Goal: Task Accomplishment & Management: Use online tool/utility

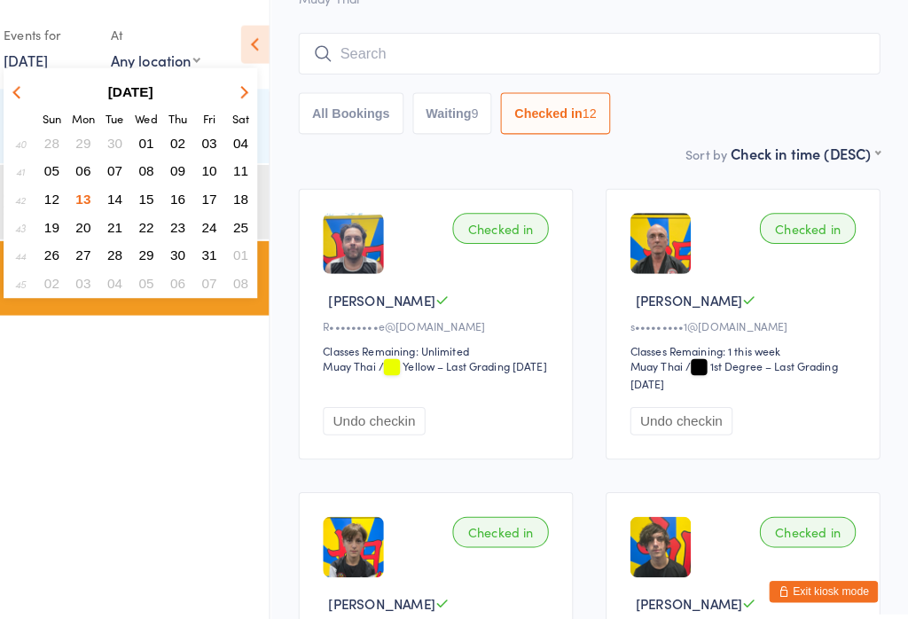
click at [149, 189] on button "15" at bounding box center [162, 195] width 27 height 24
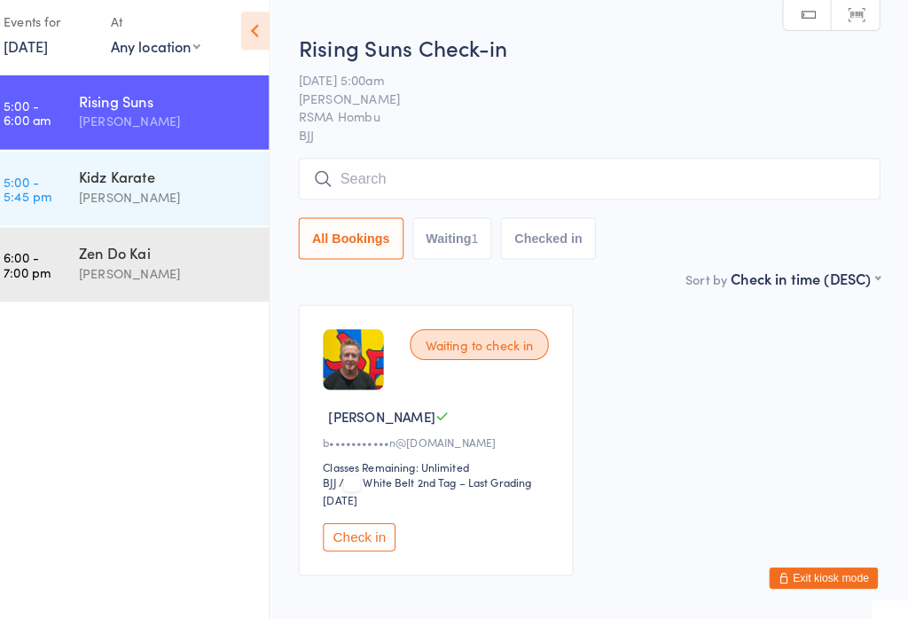
click at [47, 49] on link "15 Oct, 2025" at bounding box center [44, 59] width 43 height 20
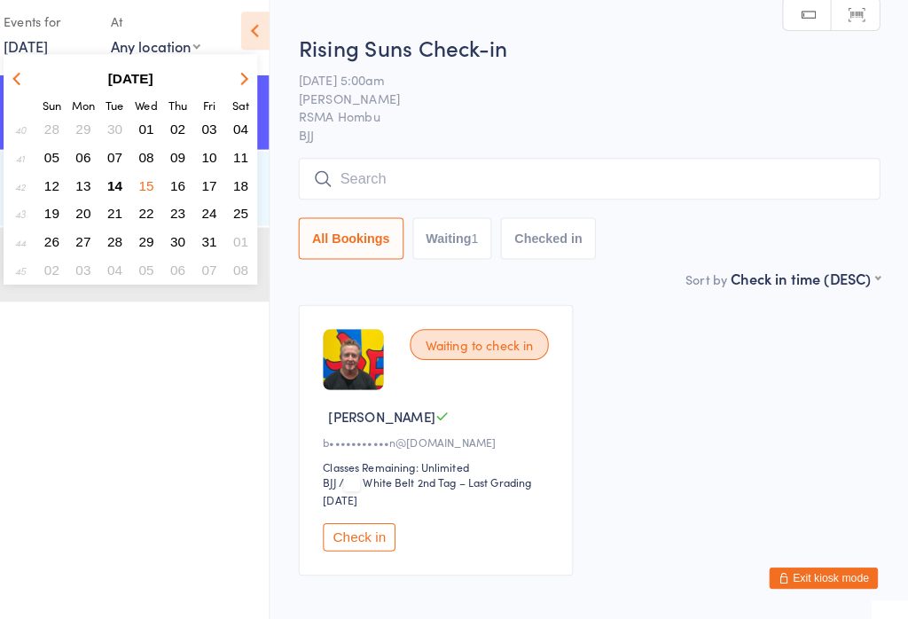
click at [124, 187] on span "14" at bounding box center [131, 194] width 15 height 15
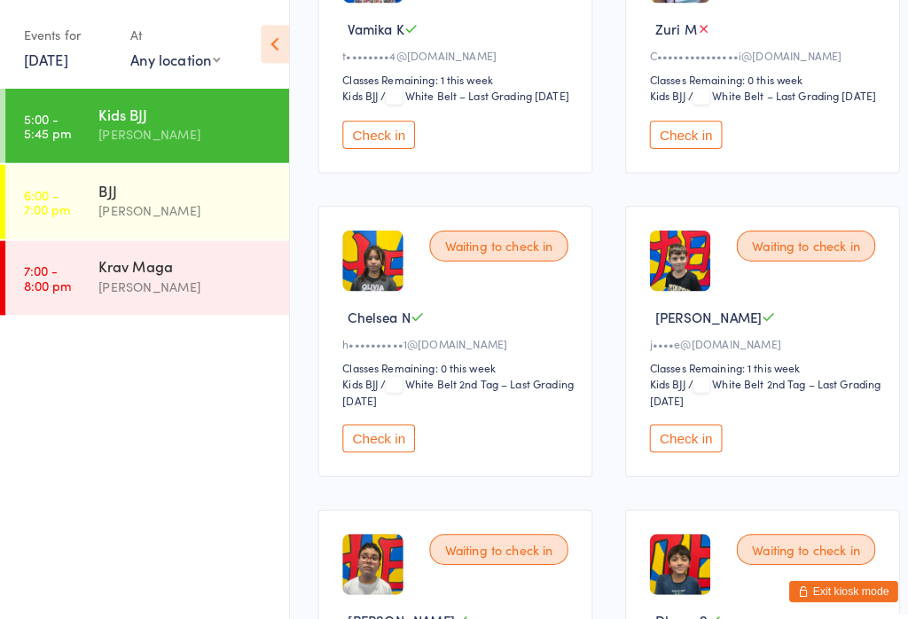
scroll to position [2308, 0]
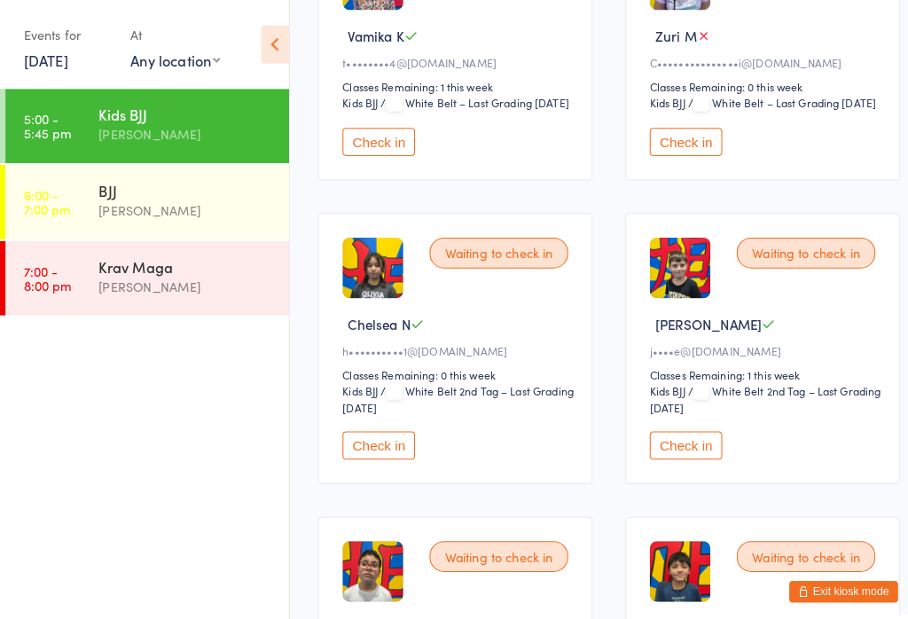
click at [383, 153] on button "Check in" at bounding box center [370, 138] width 71 height 27
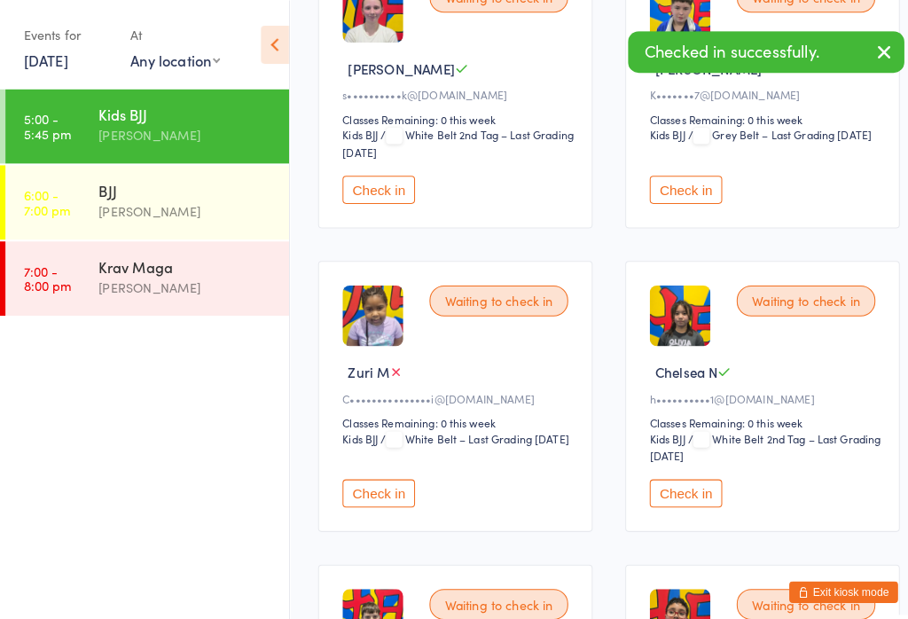
scroll to position [1979, 0]
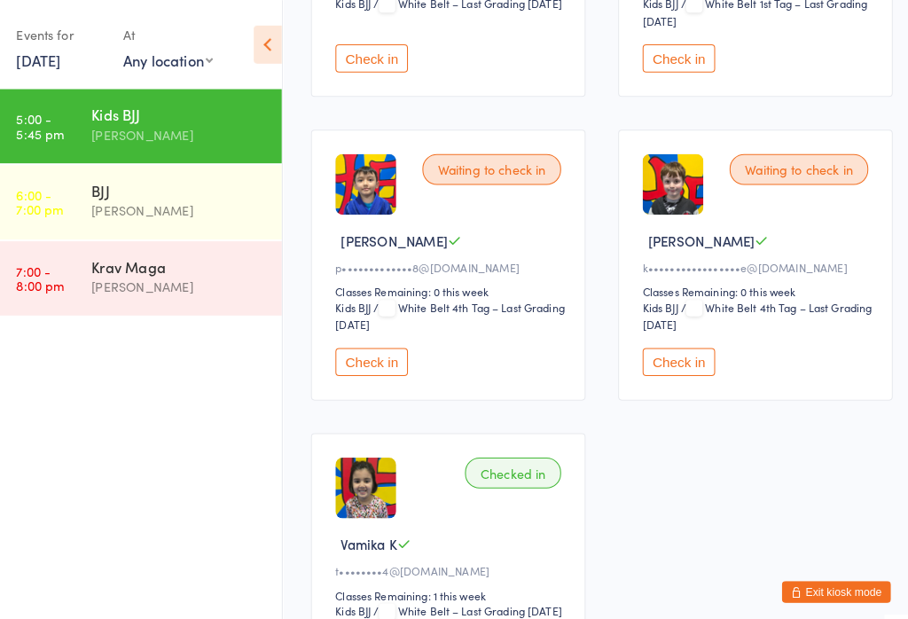
click at [685, 71] on button "Check in" at bounding box center [671, 56] width 71 height 27
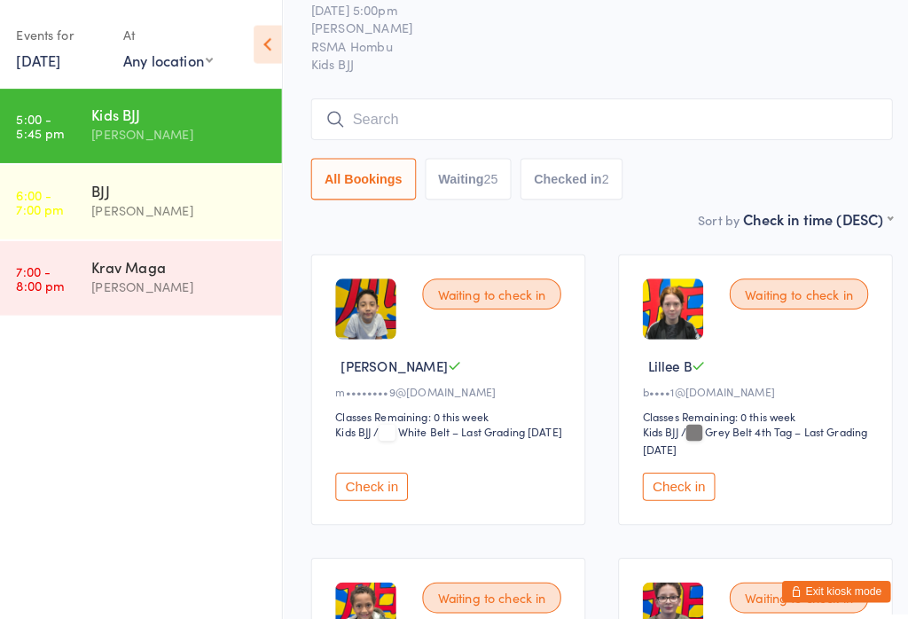
scroll to position [0, 0]
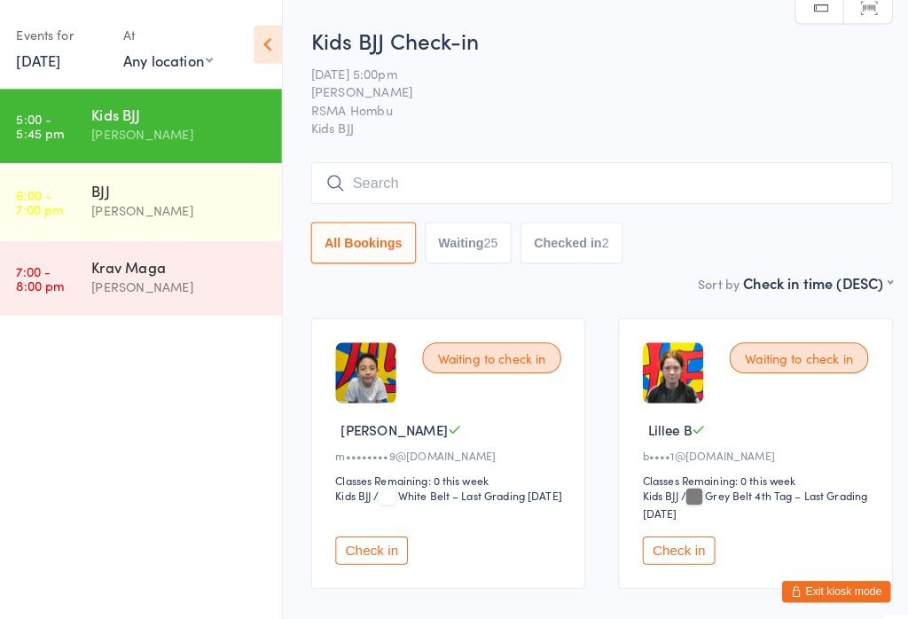
click at [505, 177] on input "search" at bounding box center [595, 179] width 569 height 41
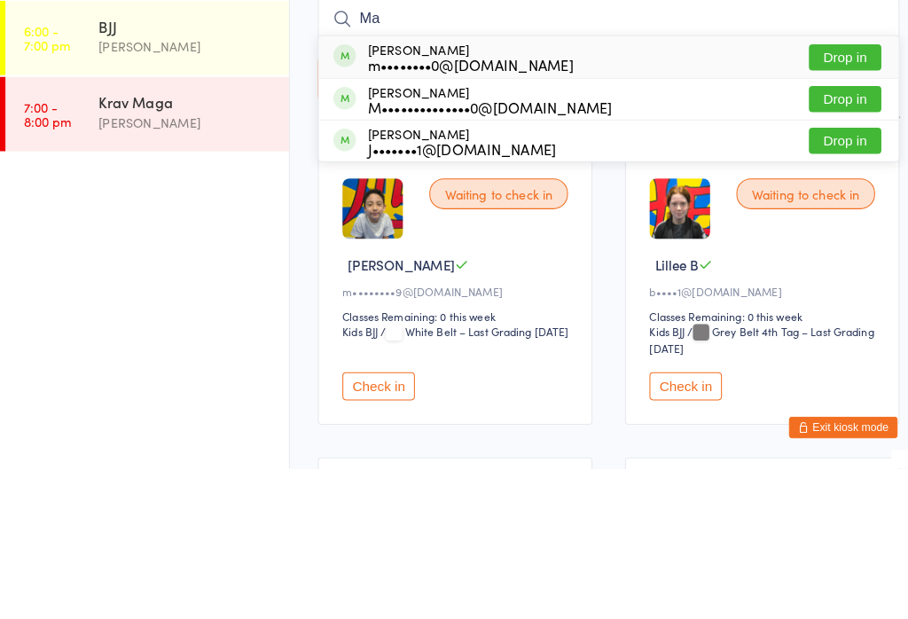
type input "M"
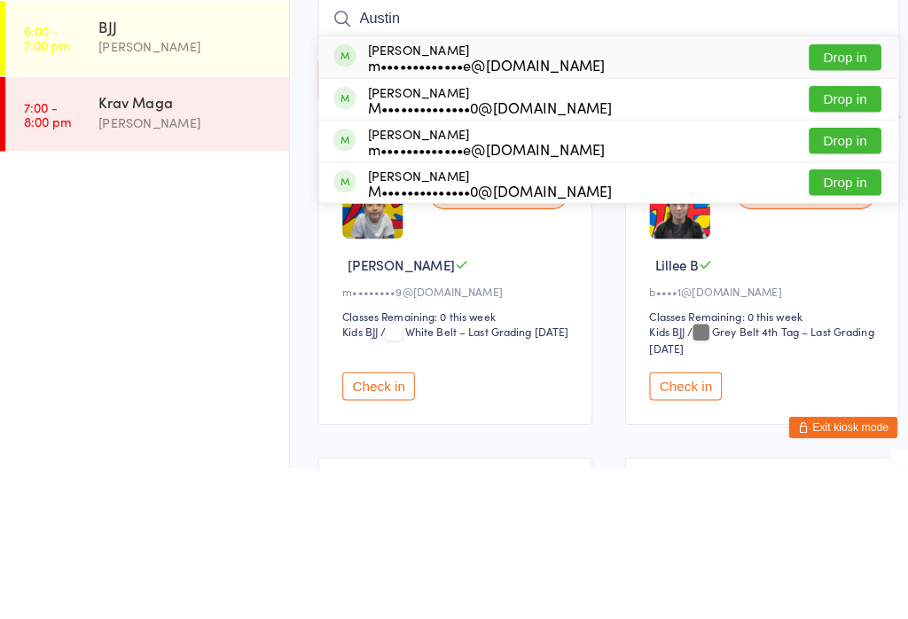
type input "Austin"
click at [503, 216] on div "m•••••••••••••e@[DOMAIN_NAME]" at bounding box center [476, 223] width 232 height 14
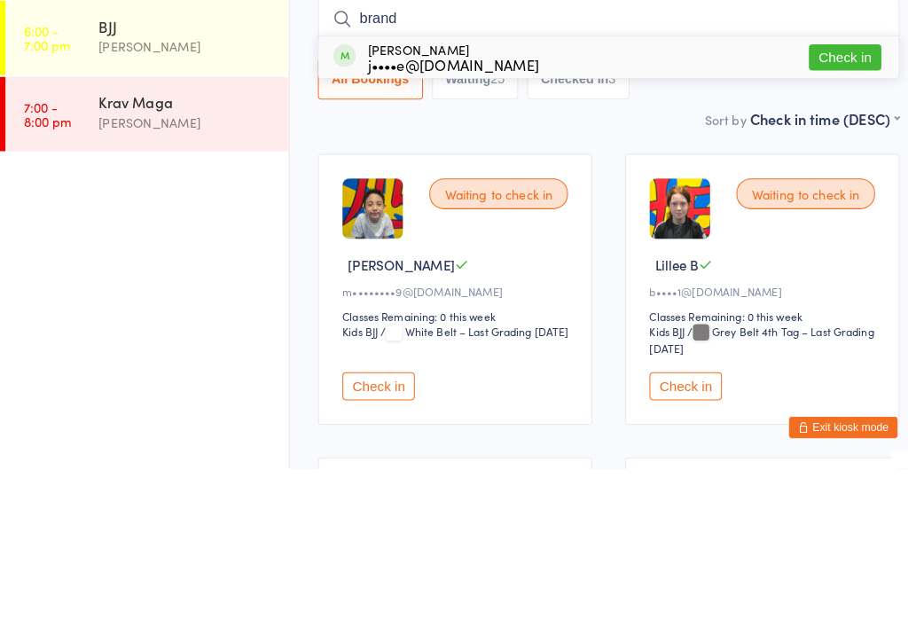
type input "brand"
click at [653, 196] on div "Brandon Ryce j••••e@outlook.com Check in" at bounding box center [595, 216] width 567 height 41
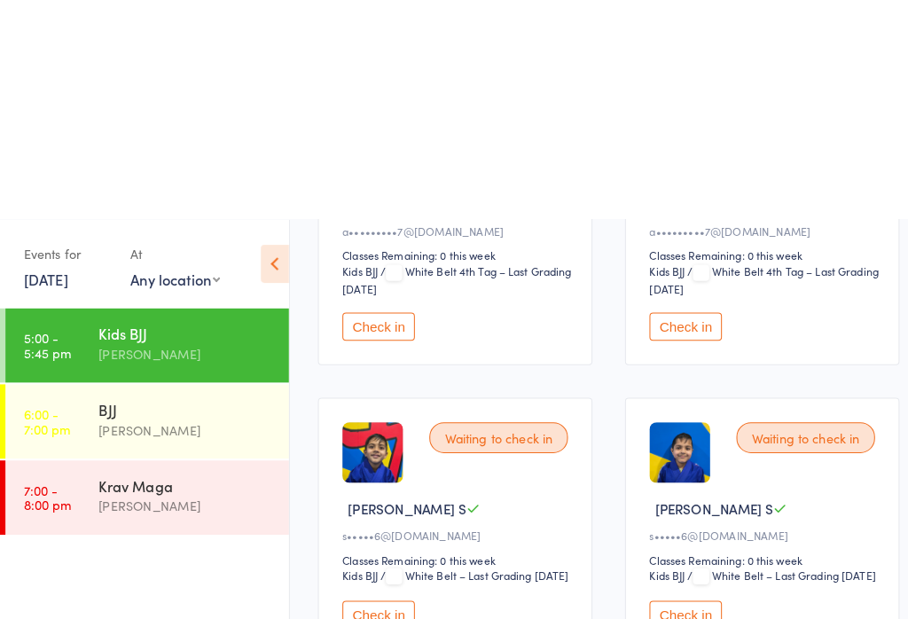
scroll to position [2938, 0]
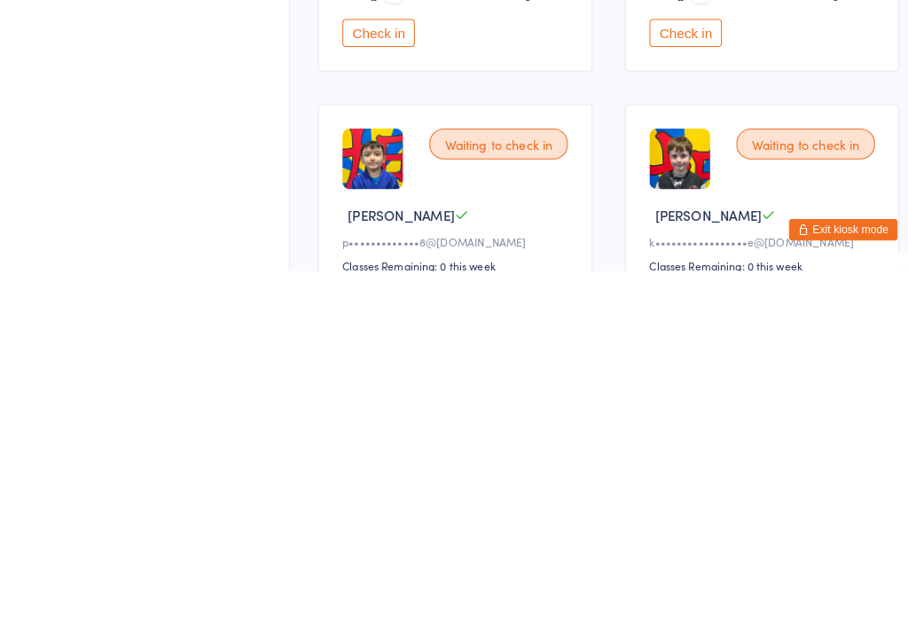
click at [391, 372] on button "Check in" at bounding box center [370, 385] width 71 height 27
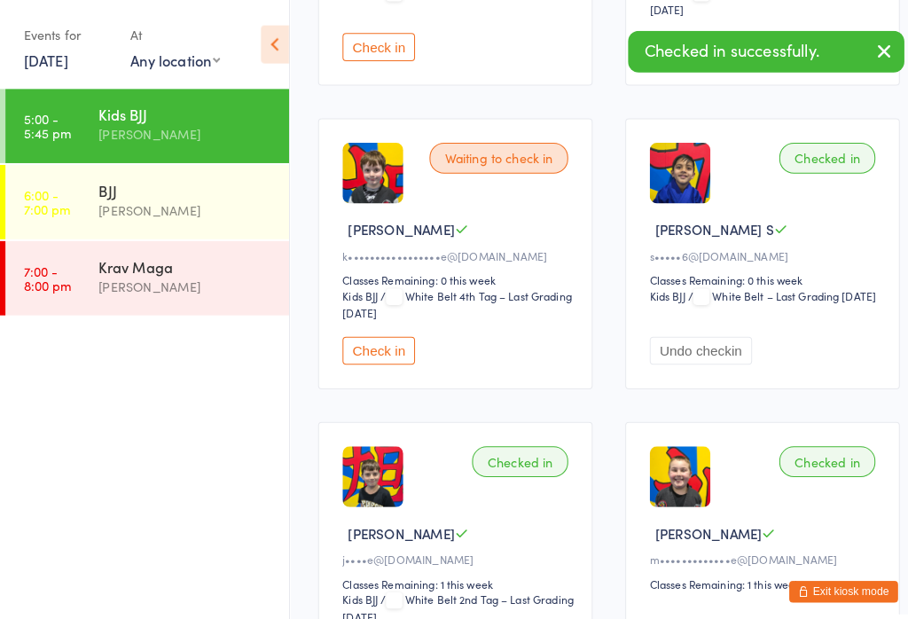
click at [383, 60] on button "Check in" at bounding box center [370, 46] width 71 height 27
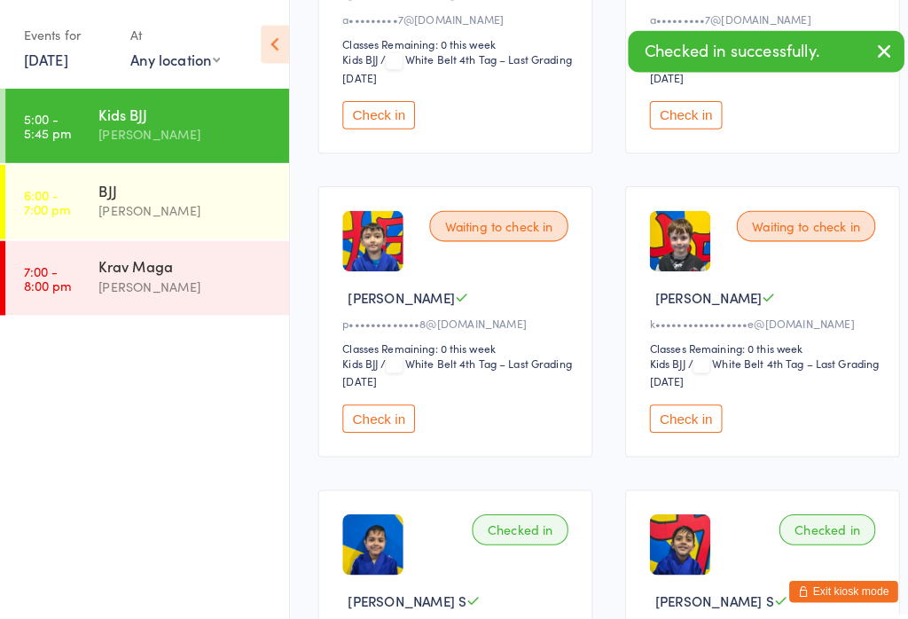
scroll to position [2930, 0]
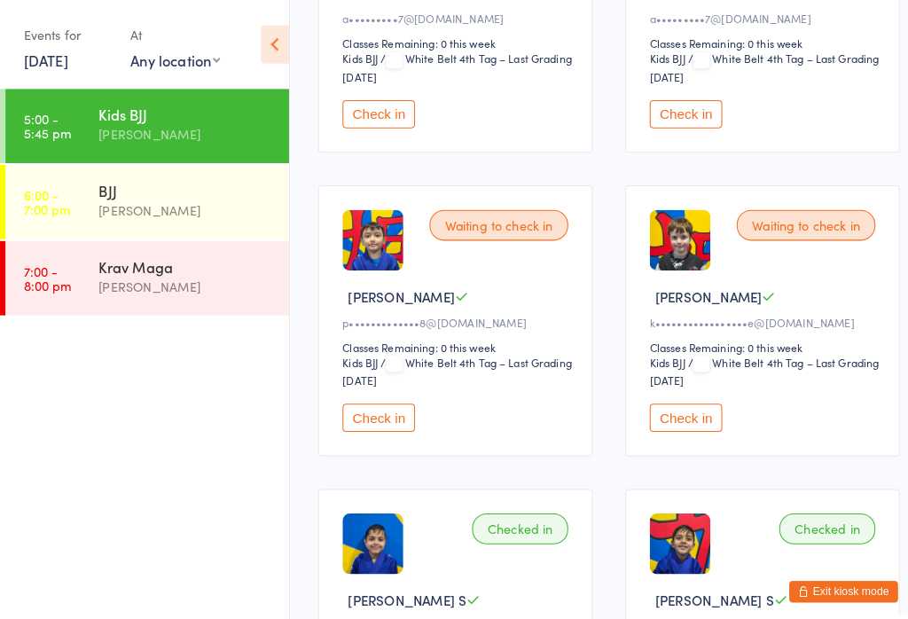
click at [696, 423] on button "Check in" at bounding box center [671, 408] width 71 height 27
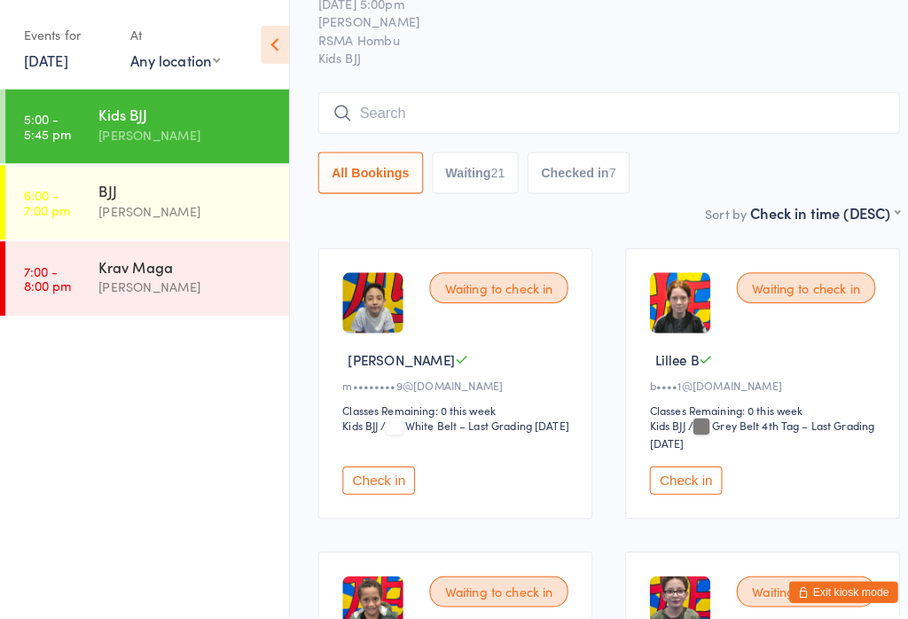
scroll to position [0, 0]
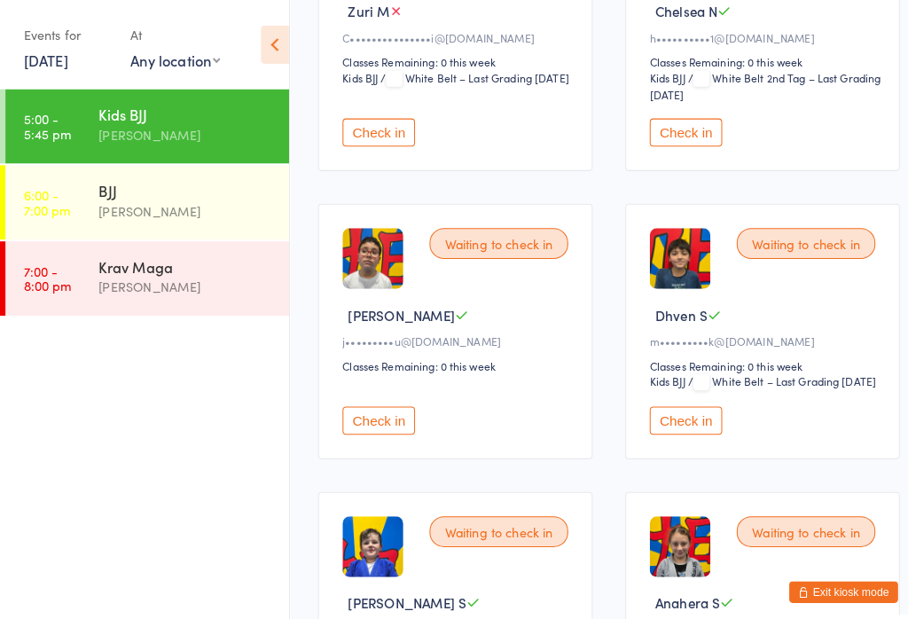
click at [695, 143] on button "Check in" at bounding box center [671, 128] width 71 height 27
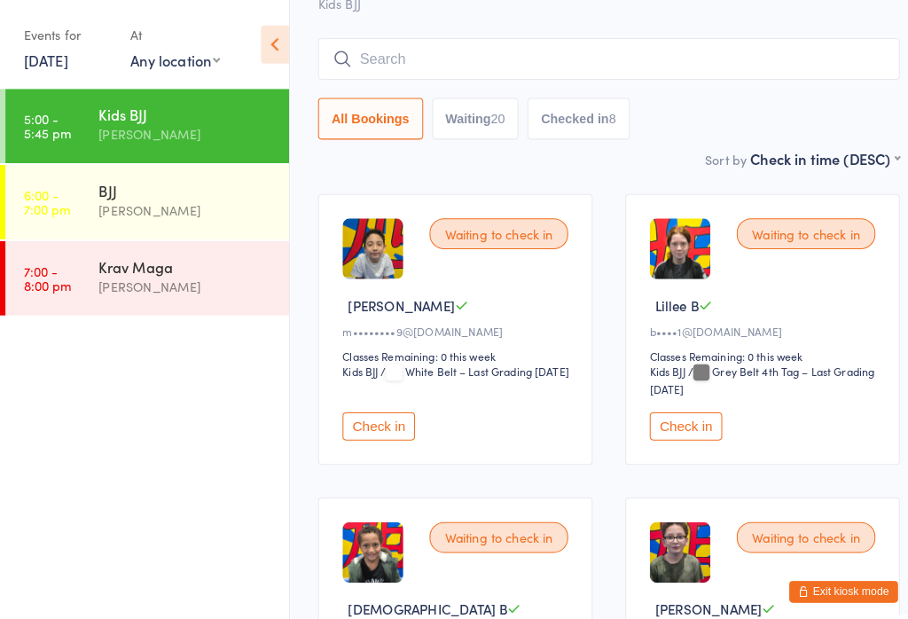
scroll to position [121, 0]
click at [392, 431] on button "Check in" at bounding box center [370, 416] width 71 height 27
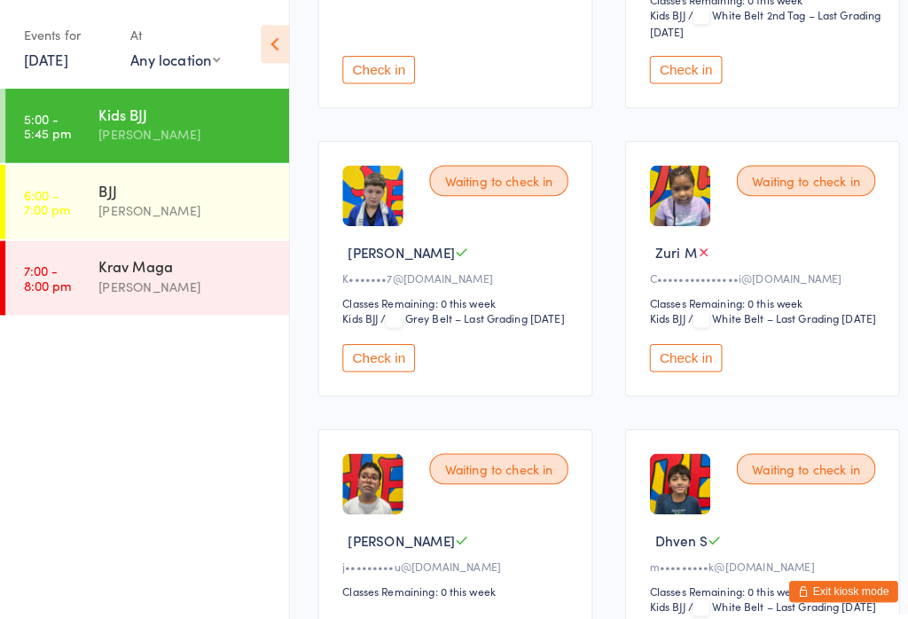
scroll to position [1843, 0]
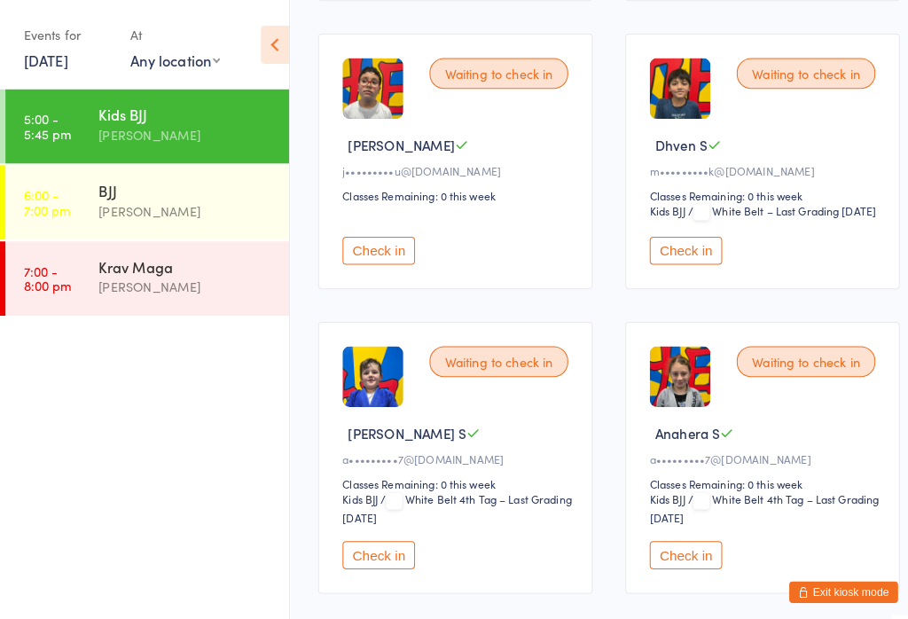
click at [397, 259] on button "Check in" at bounding box center [370, 244] width 71 height 27
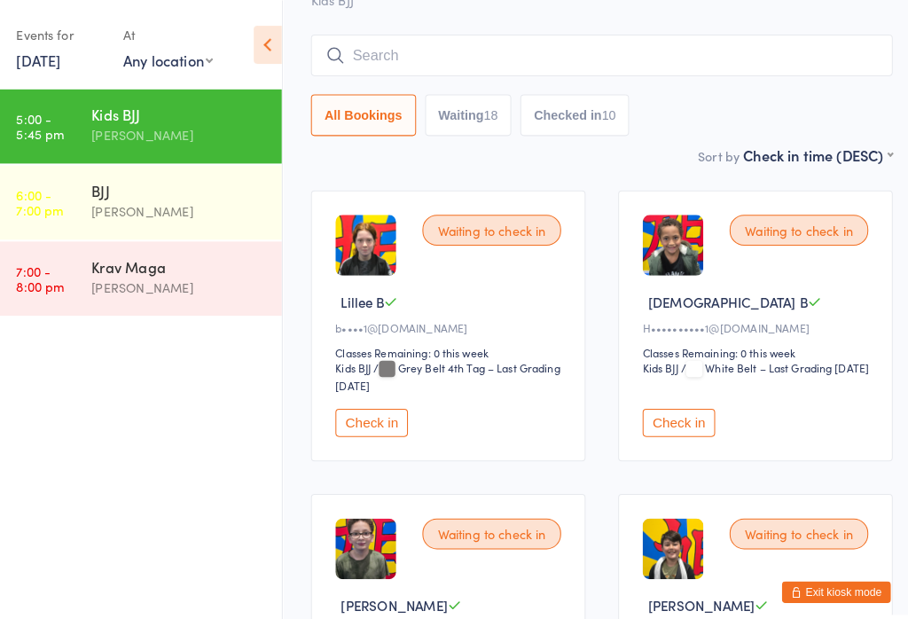
scroll to position [0, 0]
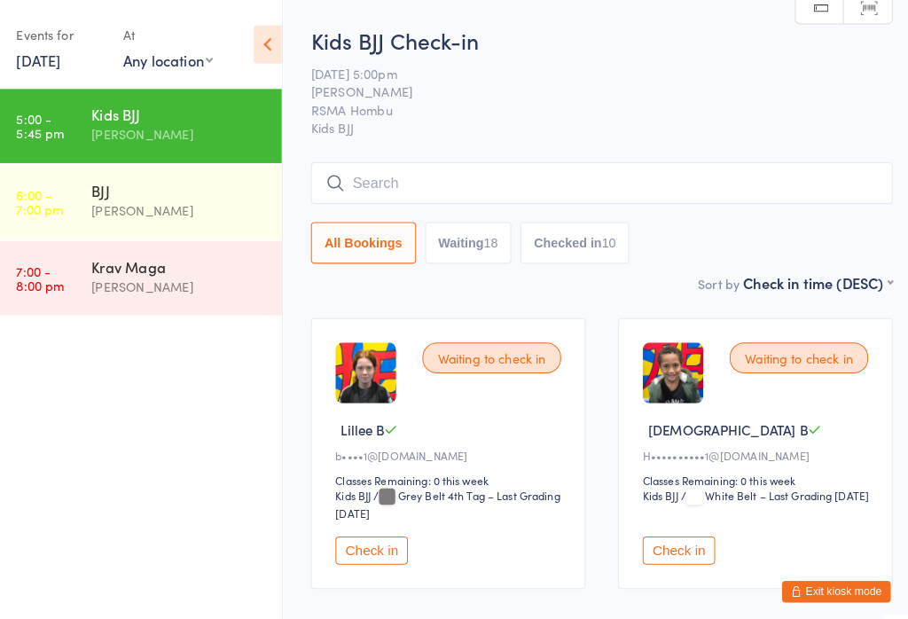
click at [532, 166] on input "search" at bounding box center [595, 179] width 569 height 41
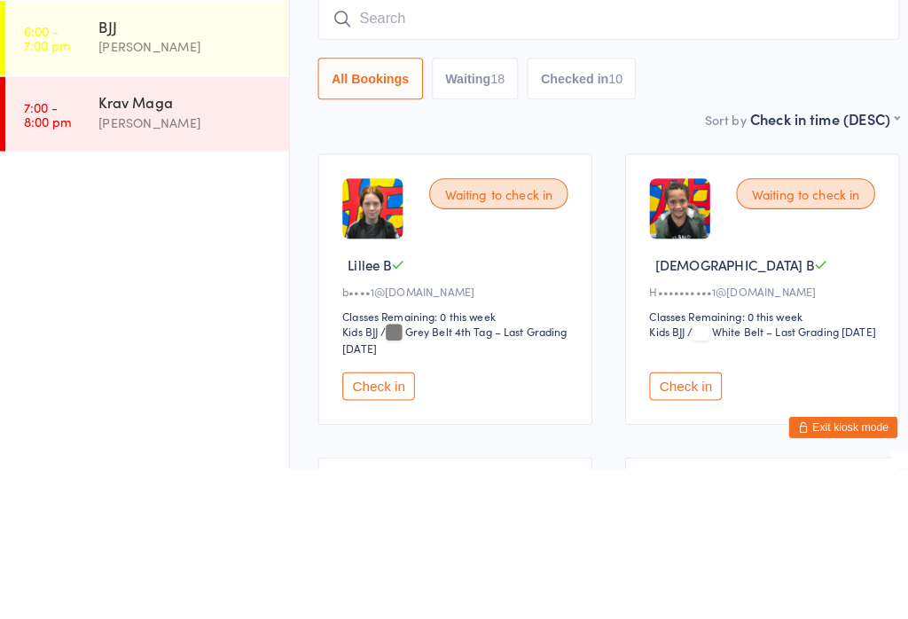
type input "A"
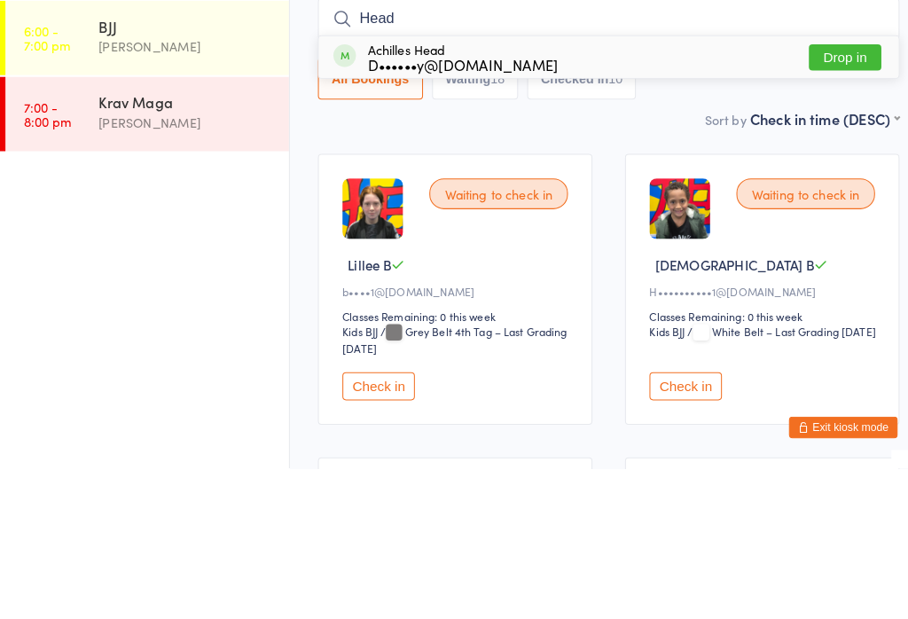
type input "Head"
click at [478, 216] on div "D••••••y@[DOMAIN_NAME]" at bounding box center [453, 223] width 186 height 14
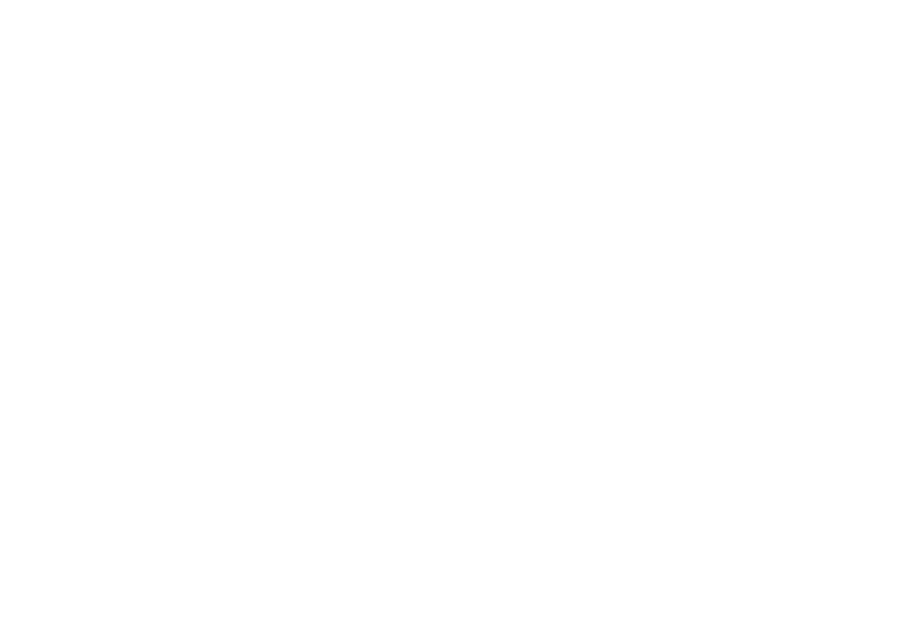
scroll to position [2160, 0]
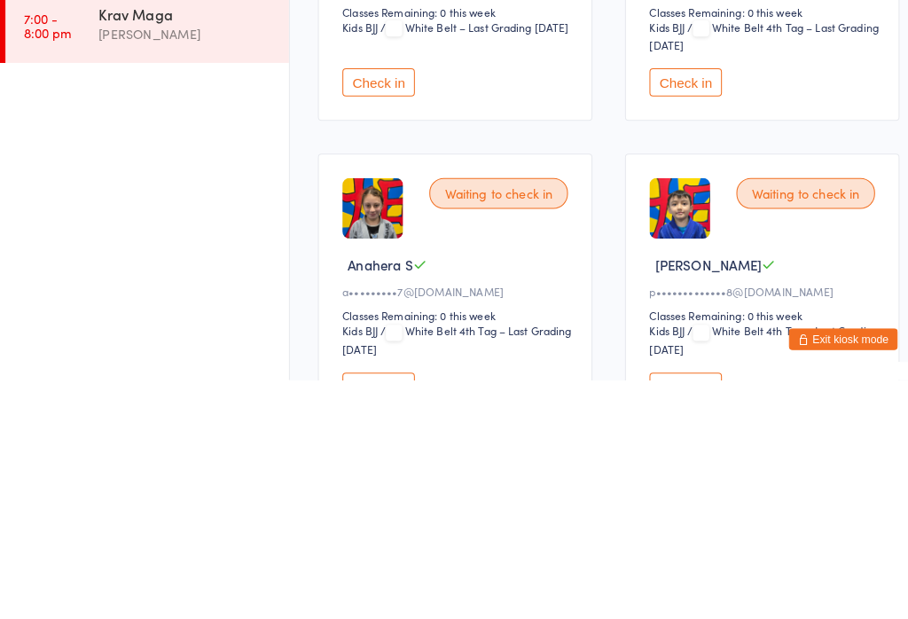
click at [394, 314] on button "Check in" at bounding box center [370, 327] width 71 height 27
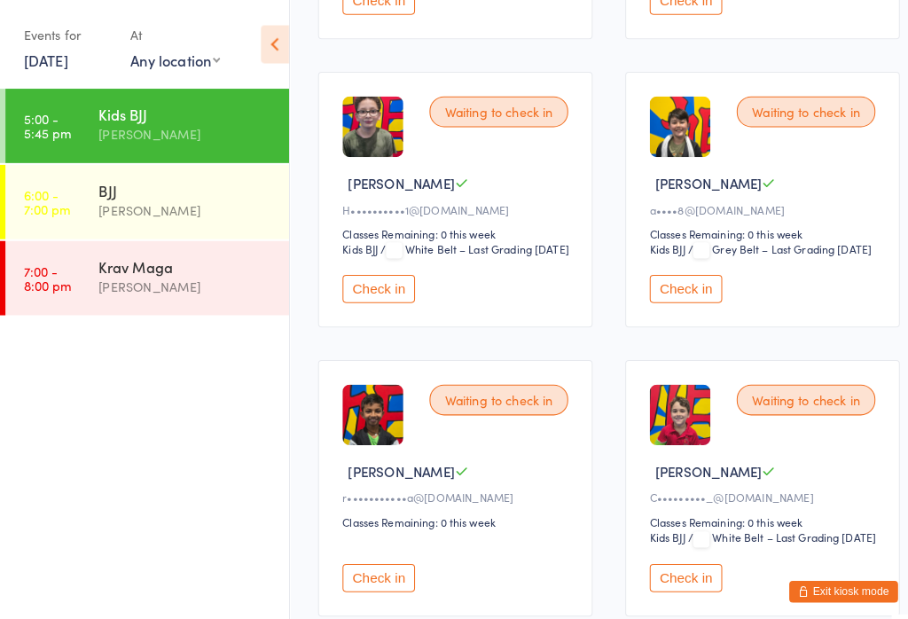
scroll to position [540, 0]
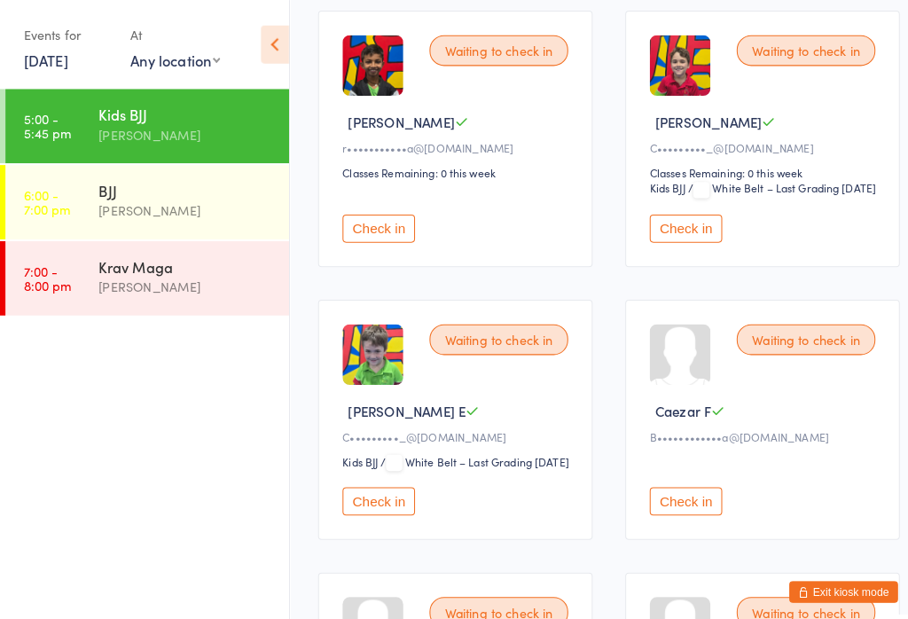
click at [678, 238] on button "Check in" at bounding box center [671, 223] width 71 height 27
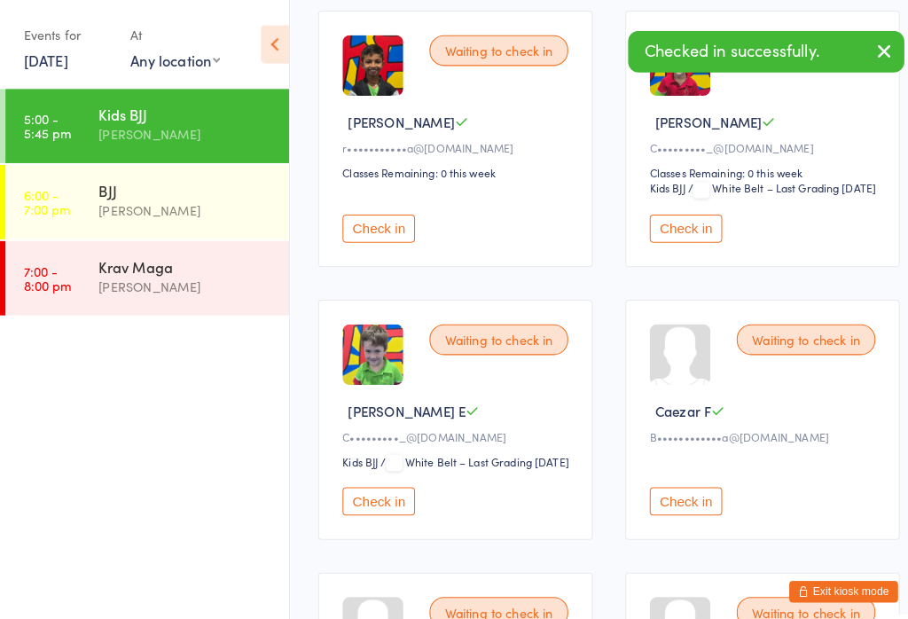
click at [390, 505] on button "Check in" at bounding box center [370, 490] width 71 height 27
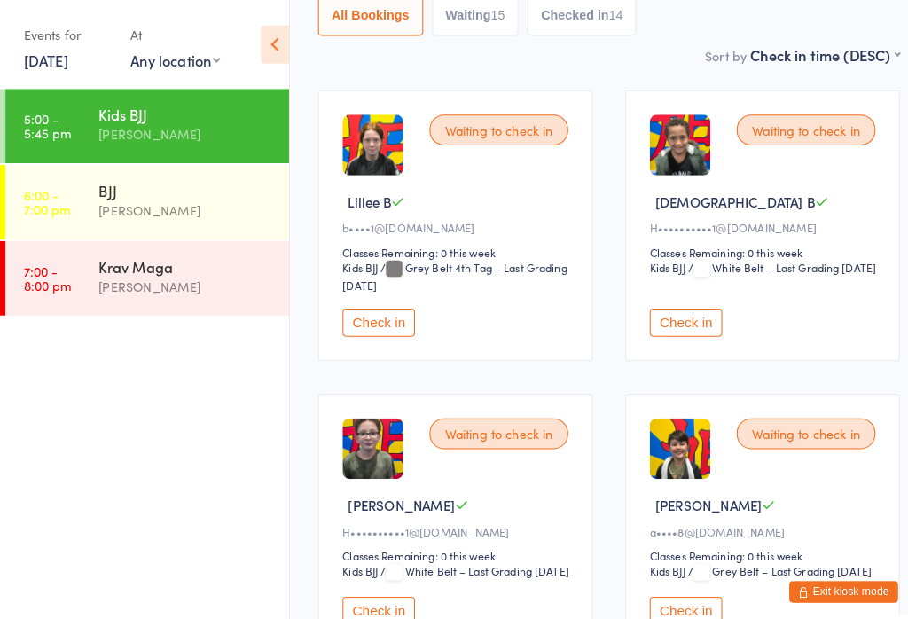
scroll to position [222, 0]
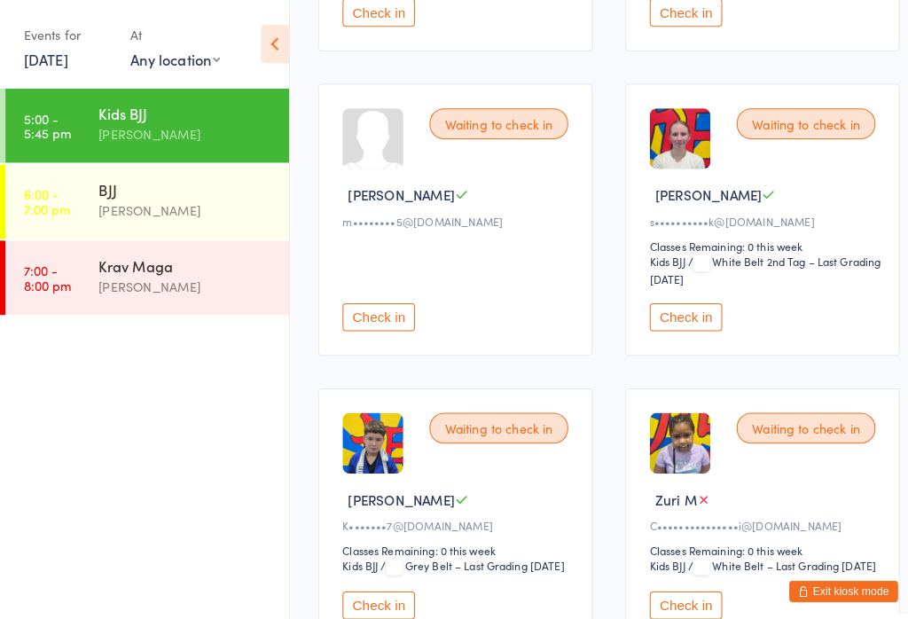
click at [683, 325] on button "Check in" at bounding box center [671, 310] width 71 height 27
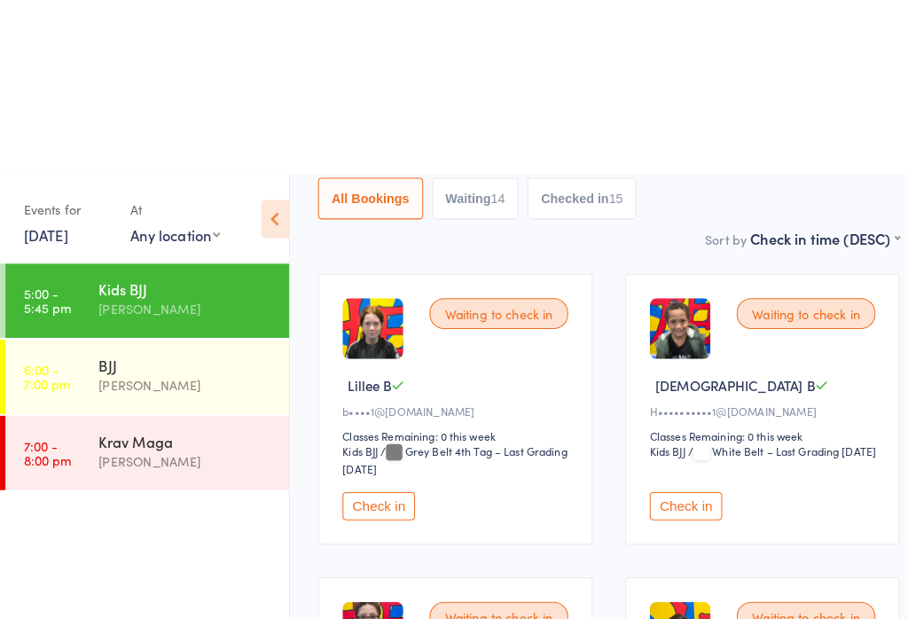
scroll to position [0, 0]
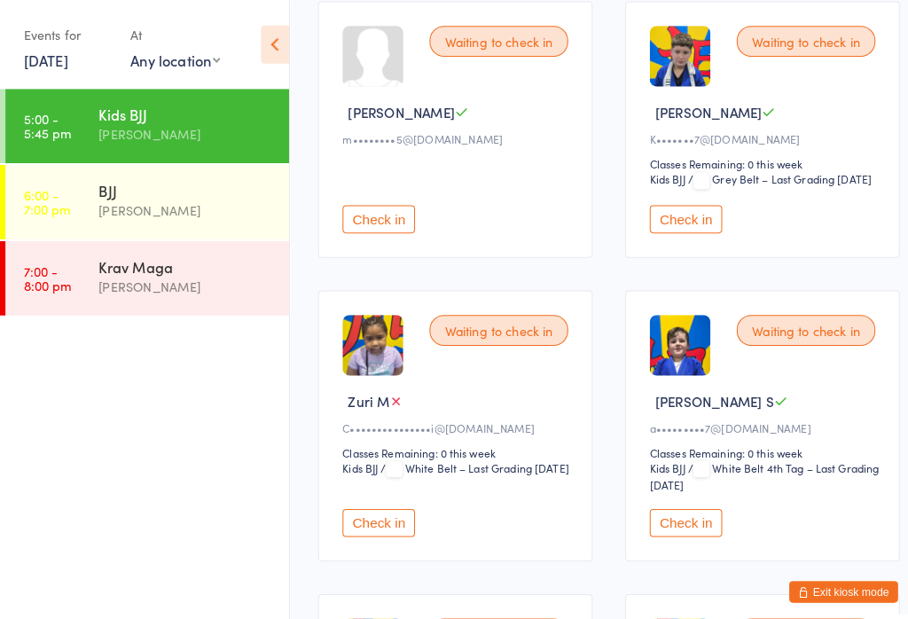
click at [683, 228] on button "Check in" at bounding box center [671, 213] width 71 height 27
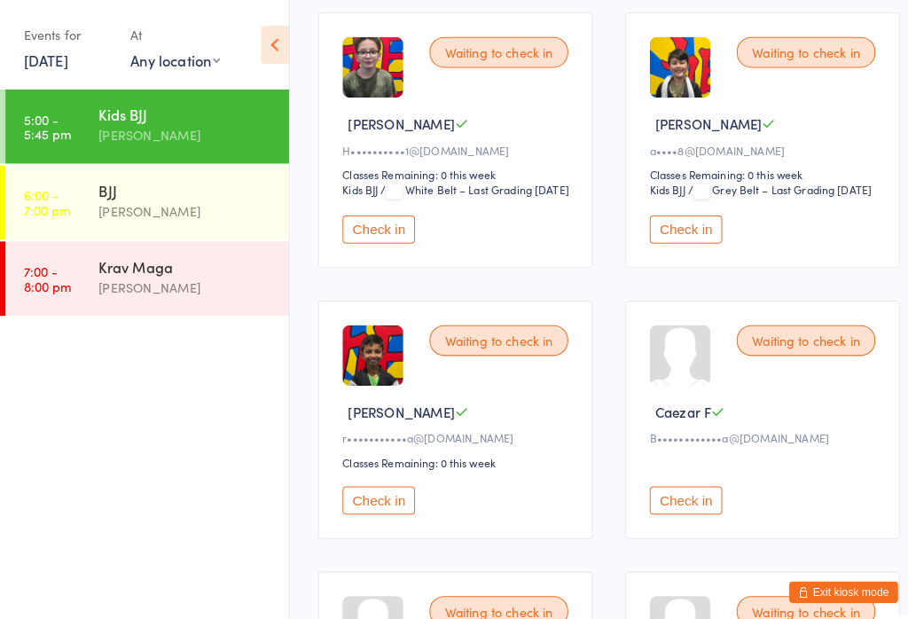
scroll to position [595, 0]
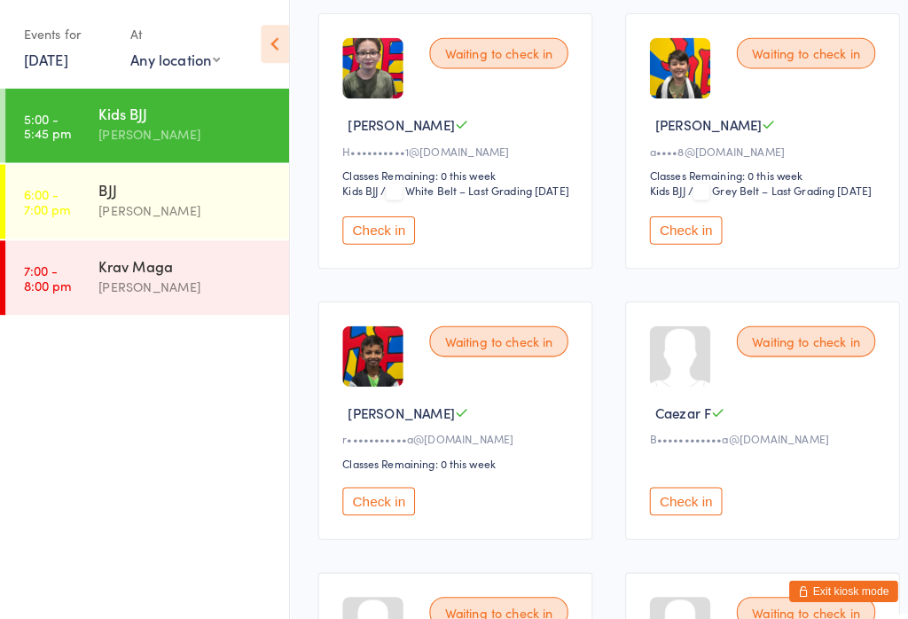
click at [685, 239] on button "Check in" at bounding box center [671, 225] width 71 height 27
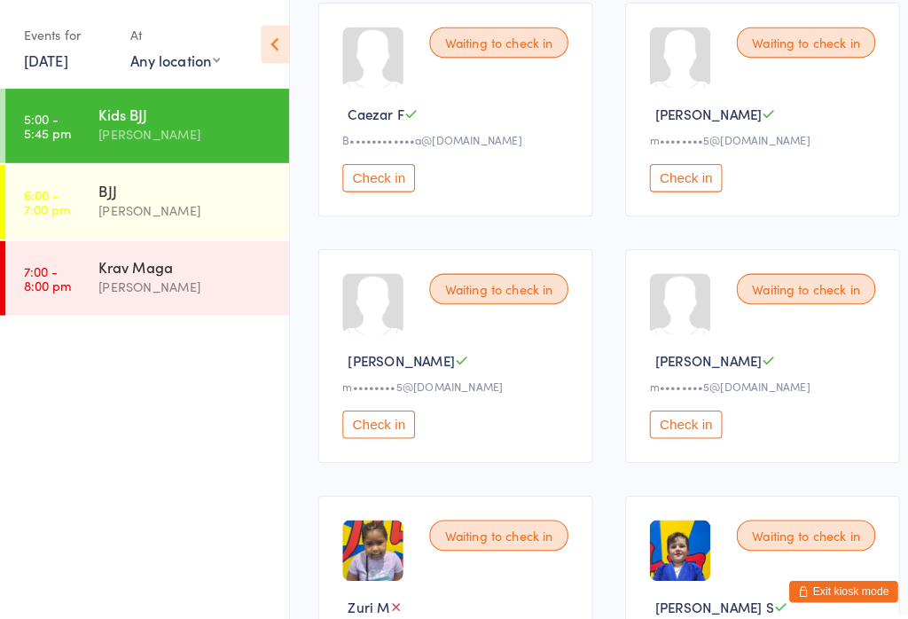
scroll to position [888, 0]
click at [684, 187] on button "Check in" at bounding box center [671, 173] width 71 height 27
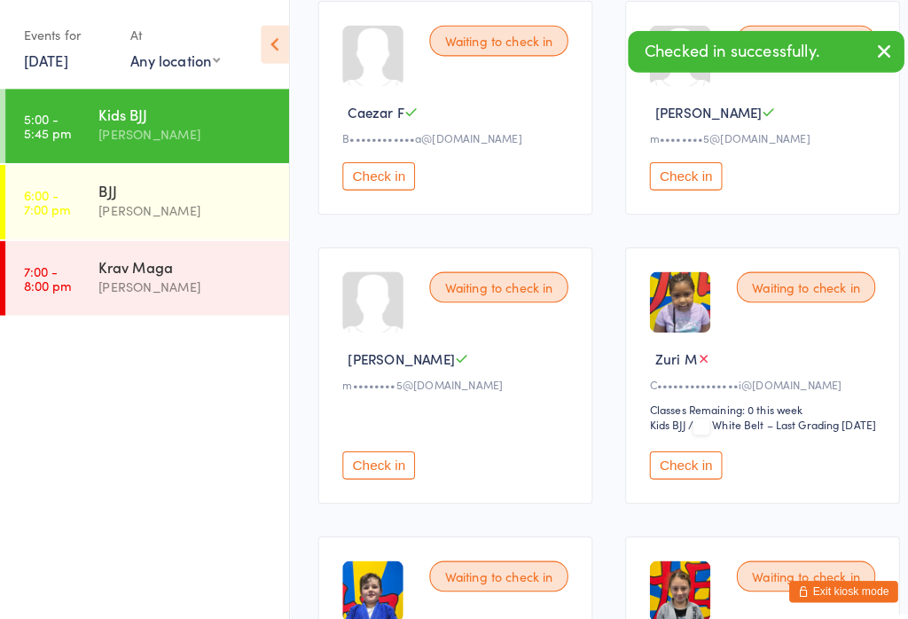
click at [401, 469] on button "Check in" at bounding box center [370, 455] width 71 height 27
click at [677, 186] on button "Check in" at bounding box center [671, 172] width 71 height 27
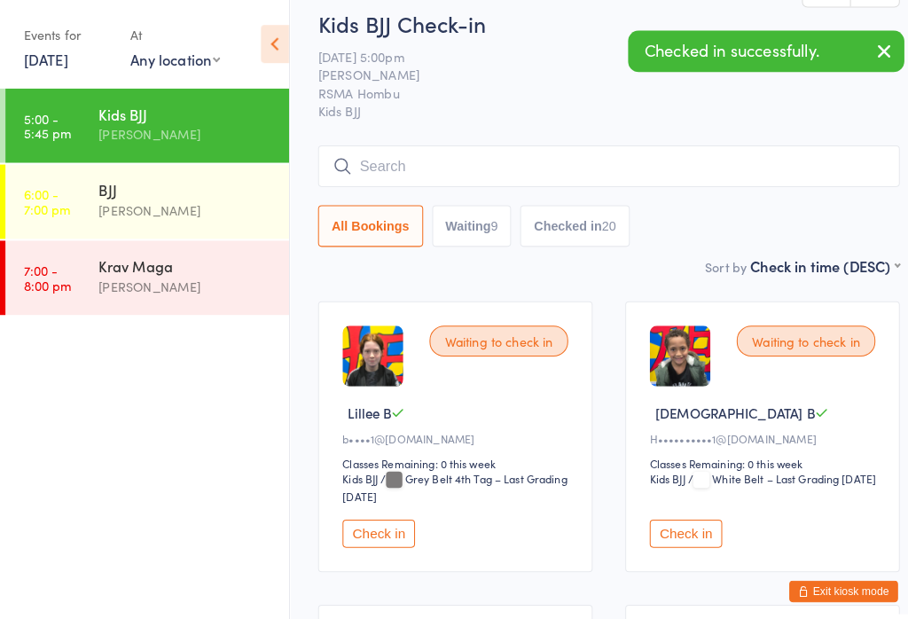
scroll to position [0, 0]
